Goal: Transaction & Acquisition: Purchase product/service

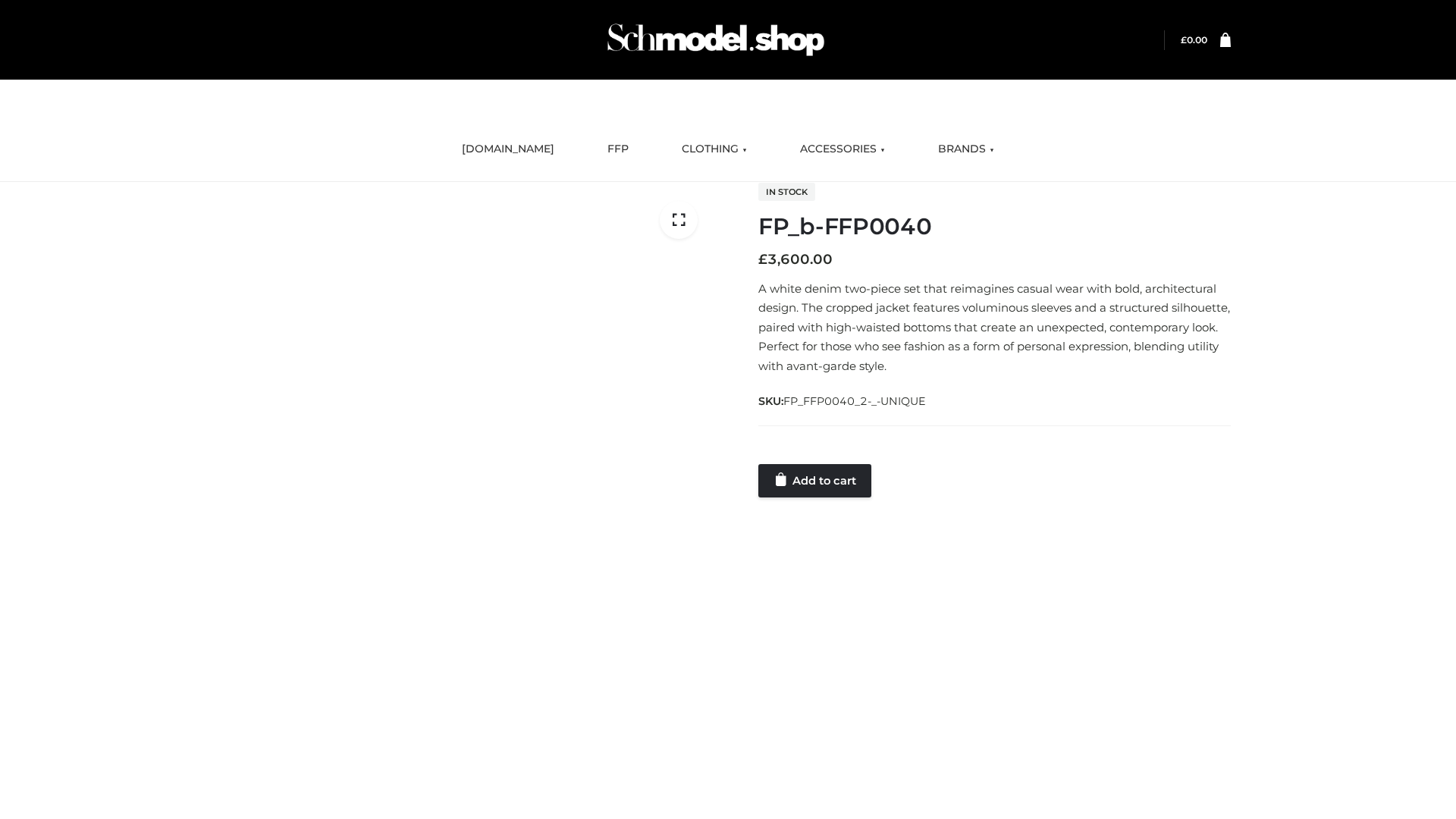
click at [816, 480] on link "Add to cart" at bounding box center [815, 481] width 113 height 33
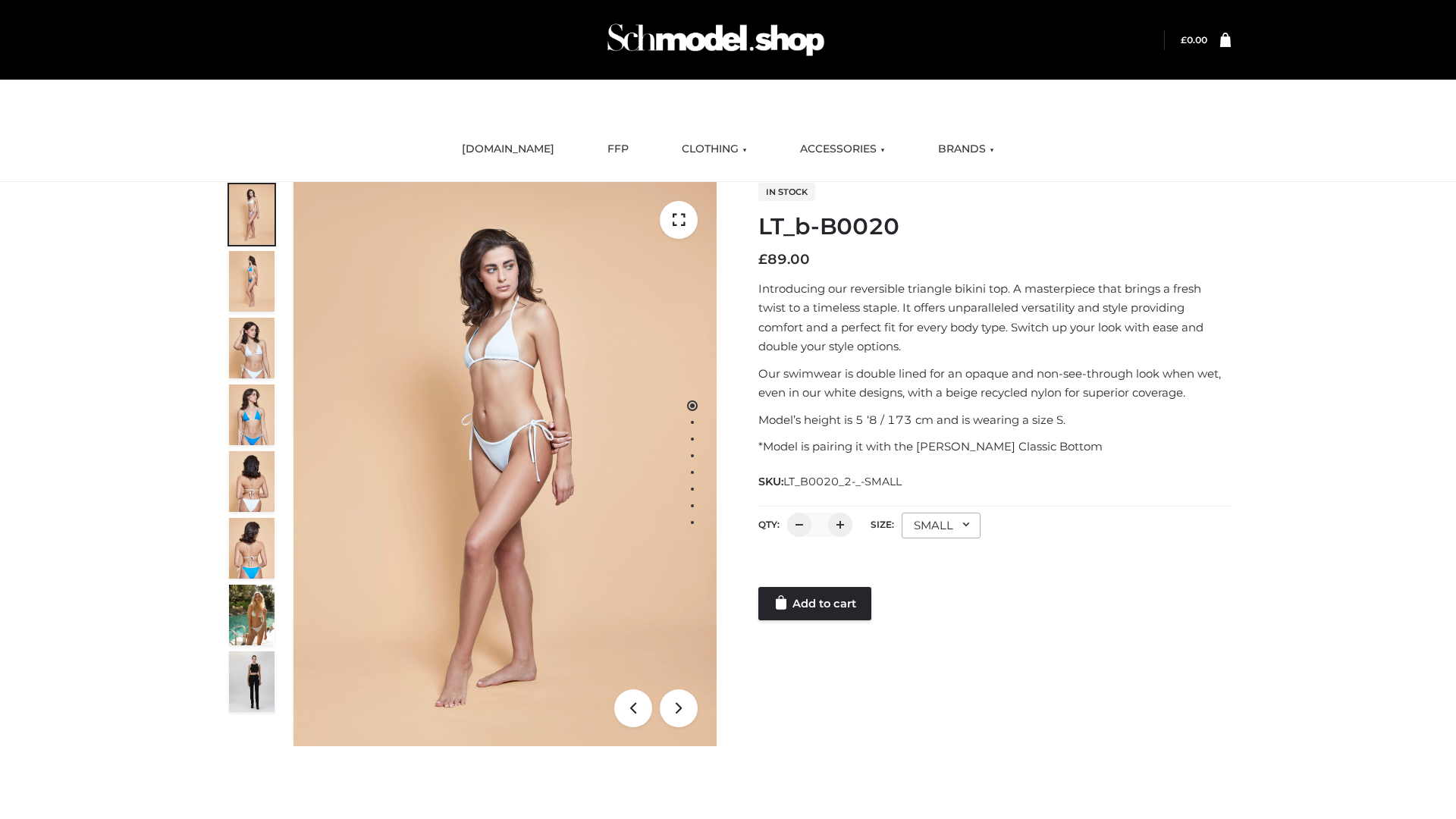
click at [816, 604] on link "Add to cart" at bounding box center [815, 604] width 113 height 33
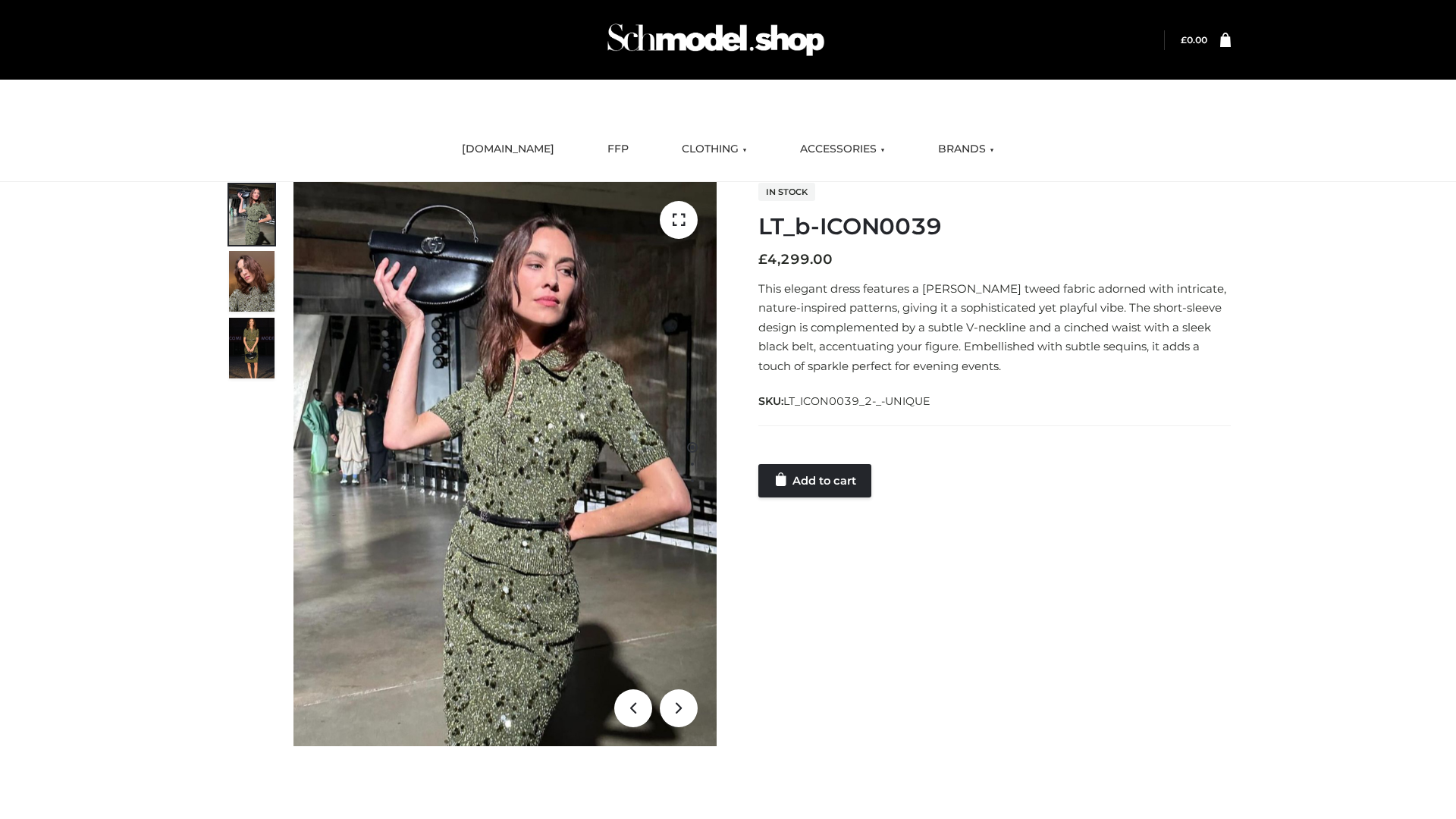
click at [816, 480] on link "Add to cart" at bounding box center [815, 481] width 113 height 33
